Goal: Information Seeking & Learning: Learn about a topic

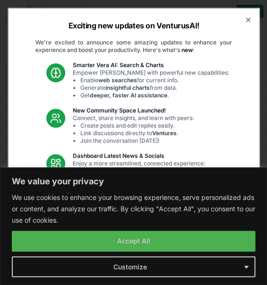
click at [192, 265] on p "These updates are designed to make VenturusAI more powerful, intuitive, and use…" at bounding box center [134, 256] width 212 height 28
click at [244, 265] on div "Exciting new updates on VenturusAI! We're excited to announce some amazing upda…" at bounding box center [134, 143] width 252 height 270
click at [244, 266] on div "Exciting new updates on VenturusAI! We're excited to announce some amazing upda…" at bounding box center [134, 143] width 252 height 270
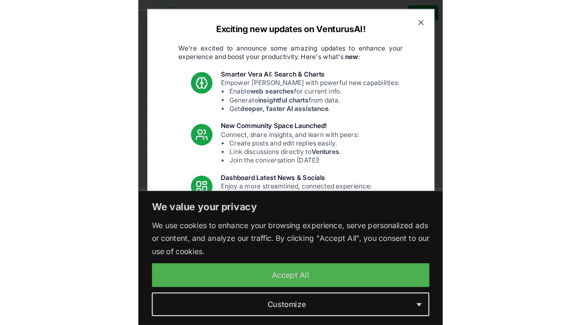
scroll to position [37, 0]
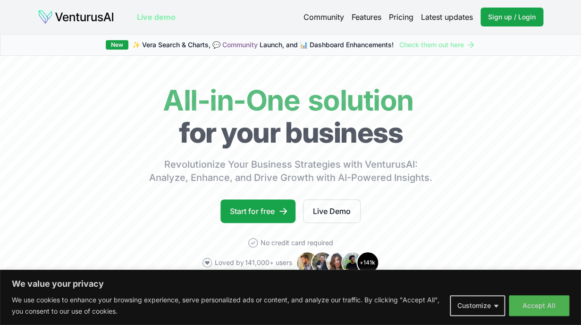
click at [266, 284] on body "We value your privacy We use cookies to enhance your browsing experience, serve…" at bounding box center [290, 162] width 581 height 325
click at [266, 284] on button "Customize" at bounding box center [477, 305] width 55 height 21
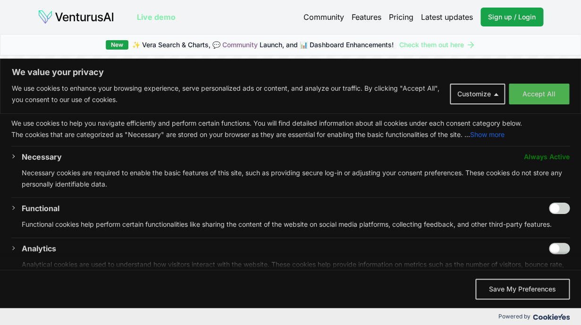
scroll to position [32, 0]
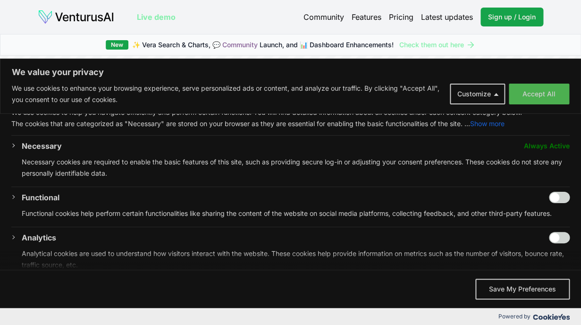
click at [16, 142] on div "Necessary Always Active Necessary cookies are required to enable the basic feat…" at bounding box center [290, 163] width 559 height 46
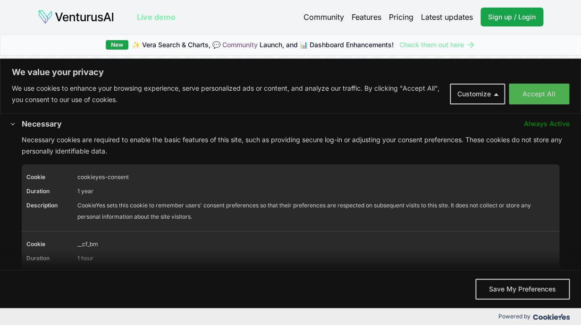
scroll to position [50, 0]
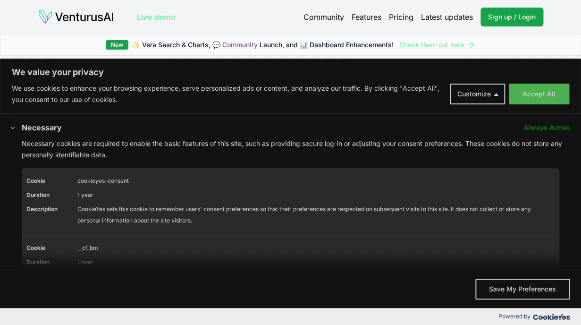
click at [266, 129] on span "Always Active" at bounding box center [547, 127] width 46 height 11
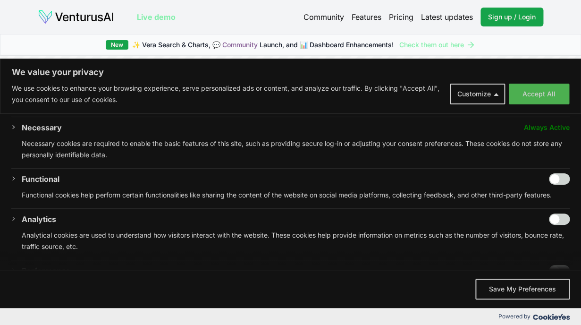
click at [266, 130] on span "Always Active" at bounding box center [547, 127] width 46 height 11
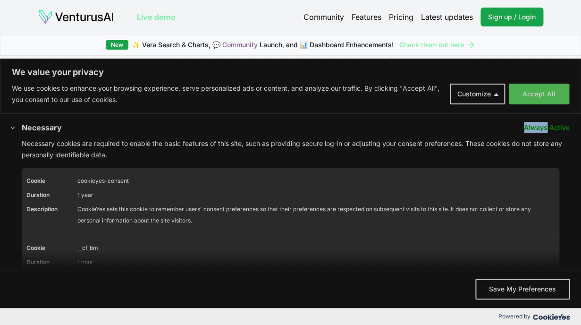
click at [266, 130] on span "Always Active" at bounding box center [547, 127] width 46 height 11
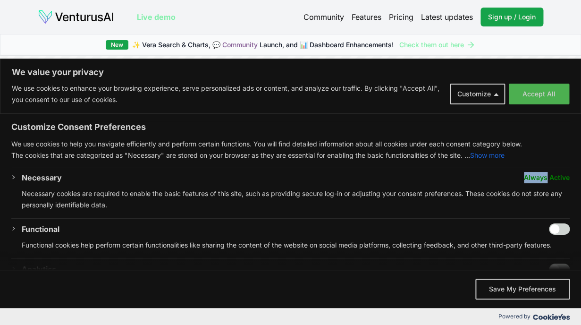
scroll to position [1, 0]
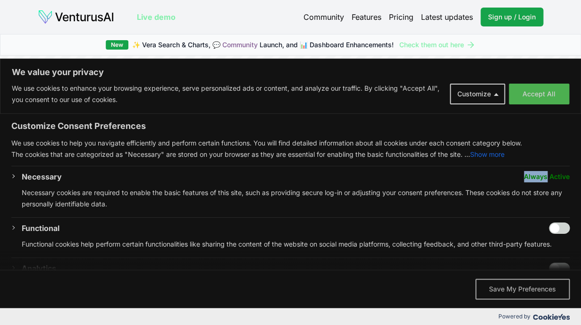
click at [266, 284] on button "Save My Preferences" at bounding box center [522, 289] width 94 height 21
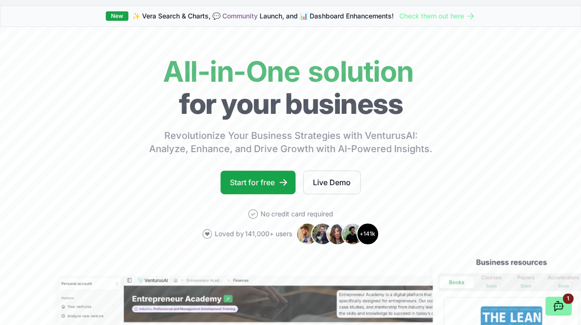
scroll to position [0, 0]
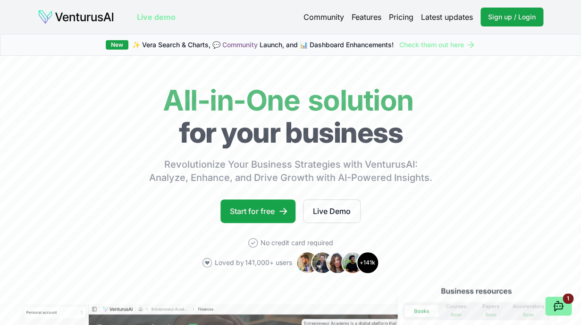
click at [266, 17] on link "Features" at bounding box center [367, 16] width 30 height 11
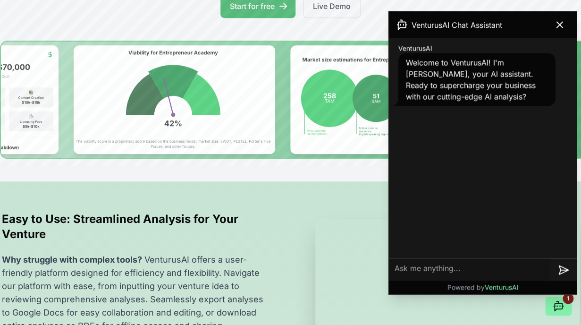
scroll to position [135, 0]
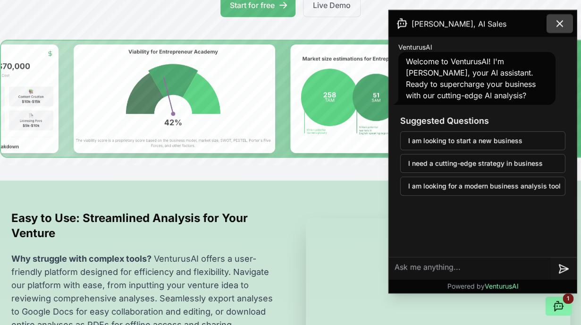
click at [266, 23] on icon at bounding box center [559, 23] width 11 height 11
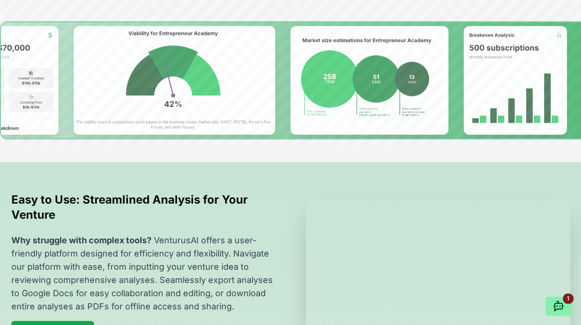
scroll to position [155, 0]
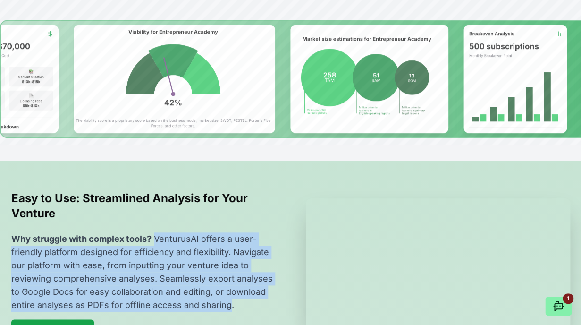
drag, startPoint x: 154, startPoint y: 236, endPoint x: 229, endPoint y: 310, distance: 104.8
click at [229, 284] on p "Why struggle with complex tools? VenturusAI offers a user-friendly platform des…" at bounding box center [143, 271] width 264 height 79
copy p "VenturusAI offers a user-friendly platform designed for efficiency and flexibil…"
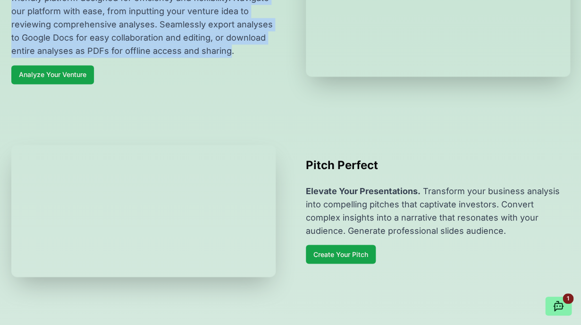
scroll to position [411, 0]
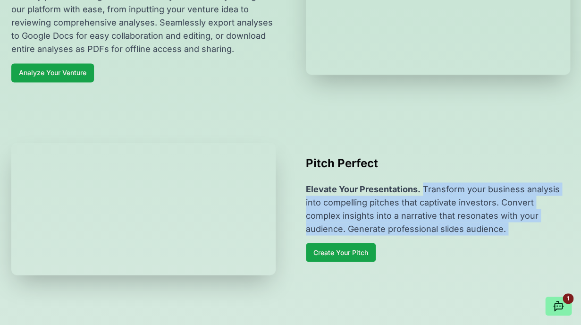
drag, startPoint x: 424, startPoint y: 197, endPoint x: 462, endPoint y: 250, distance: 65.3
click at [266, 250] on div "Pitch Perfect Elevate Your Presentations. Transform your business analysis into…" at bounding box center [438, 209] width 264 height 106
copy p "Transform your business analysis into compelling pitches that captivate investo…"
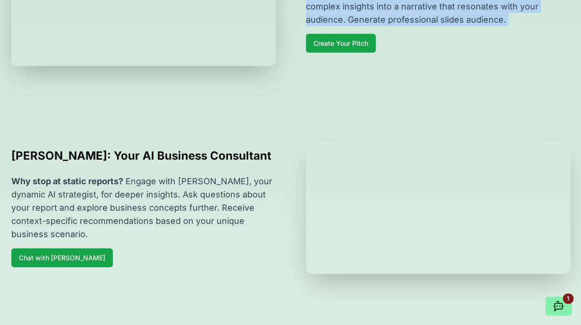
scroll to position [621, 0]
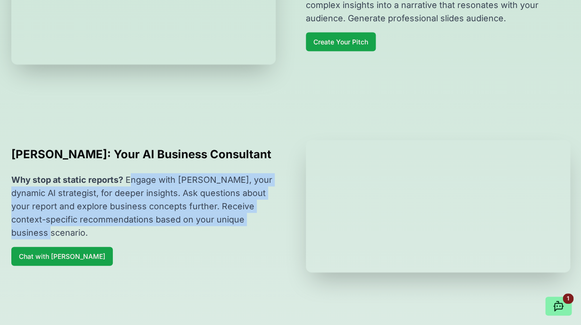
drag, startPoint x: 129, startPoint y: 212, endPoint x: 263, endPoint y: 254, distance: 141.1
click at [265, 239] on p "Why stop at static reports? Engage with [PERSON_NAME], your dynamic AI strategi…" at bounding box center [143, 206] width 264 height 66
copy p "ngage with [PERSON_NAME], your dynamic AI strategist, for deeper insights. Ask …"
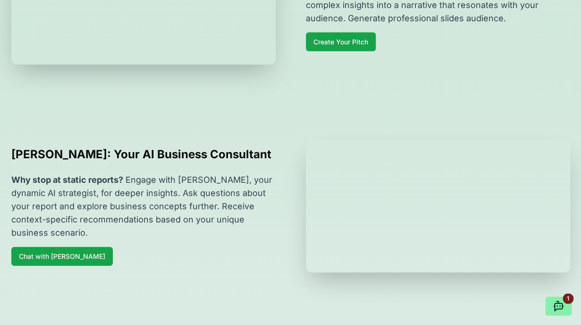
click at [244, 152] on section "[PERSON_NAME]: Your AI Business Consultant Why stop at static reports? Engage w…" at bounding box center [290, 206] width 581 height 193
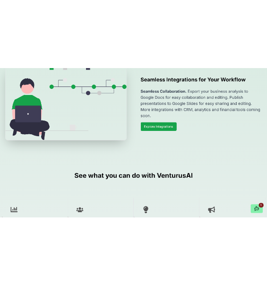
scroll to position [900, 0]
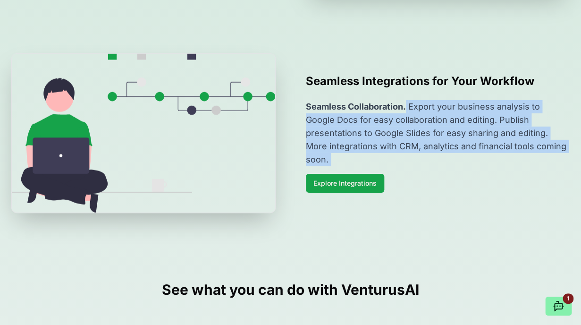
drag, startPoint x: 407, startPoint y: 144, endPoint x: 570, endPoint y: 197, distance: 171.4
click at [266, 193] on div "Seamless Integrations for Your Workflow Seamless Collaboration. Export your bus…" at bounding box center [438, 133] width 264 height 119
copy p "Export your business analysis to Google Docs for easy collaboration and editing…"
